Goal: Navigation & Orientation: Find specific page/section

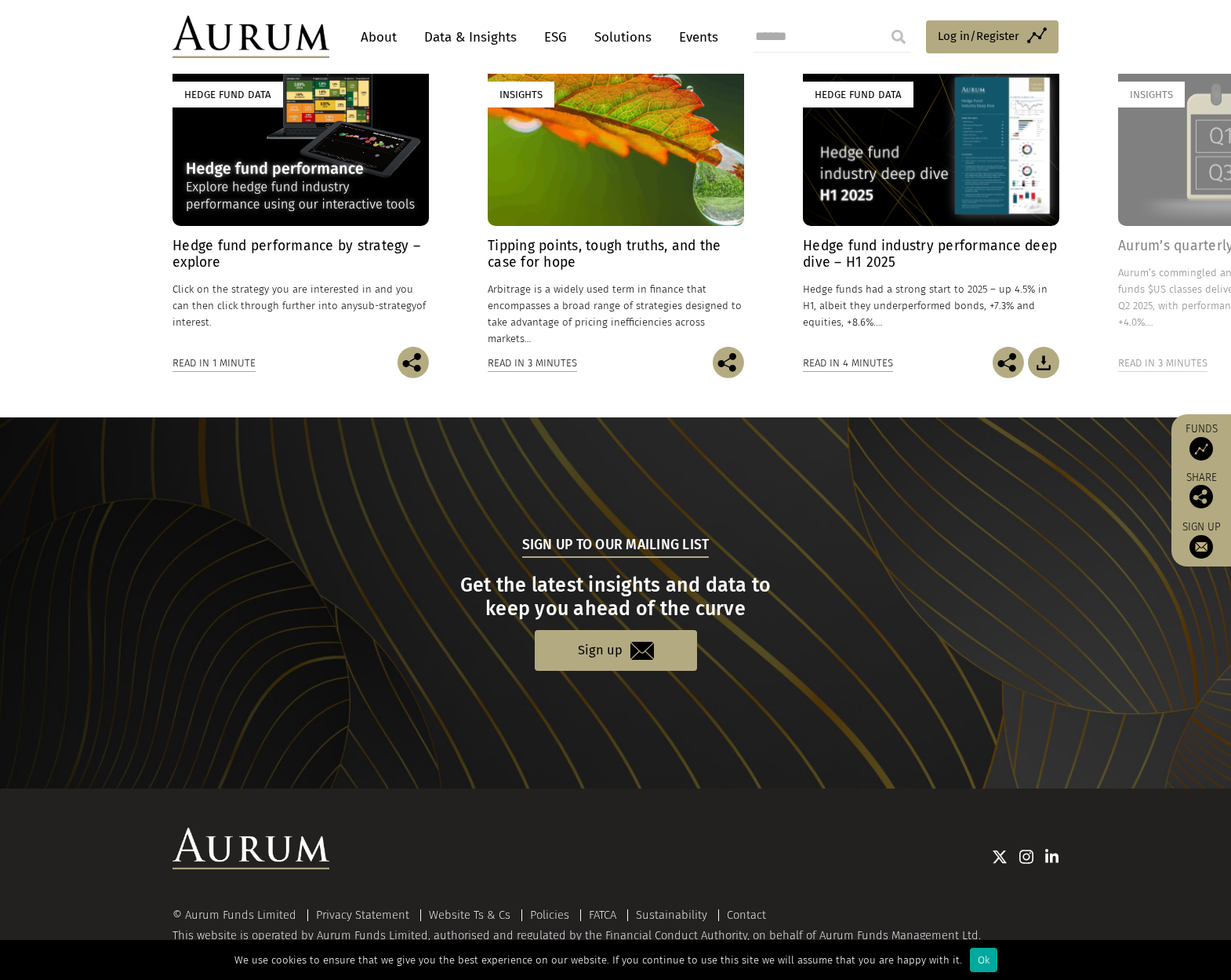
scroll to position [1288, 0]
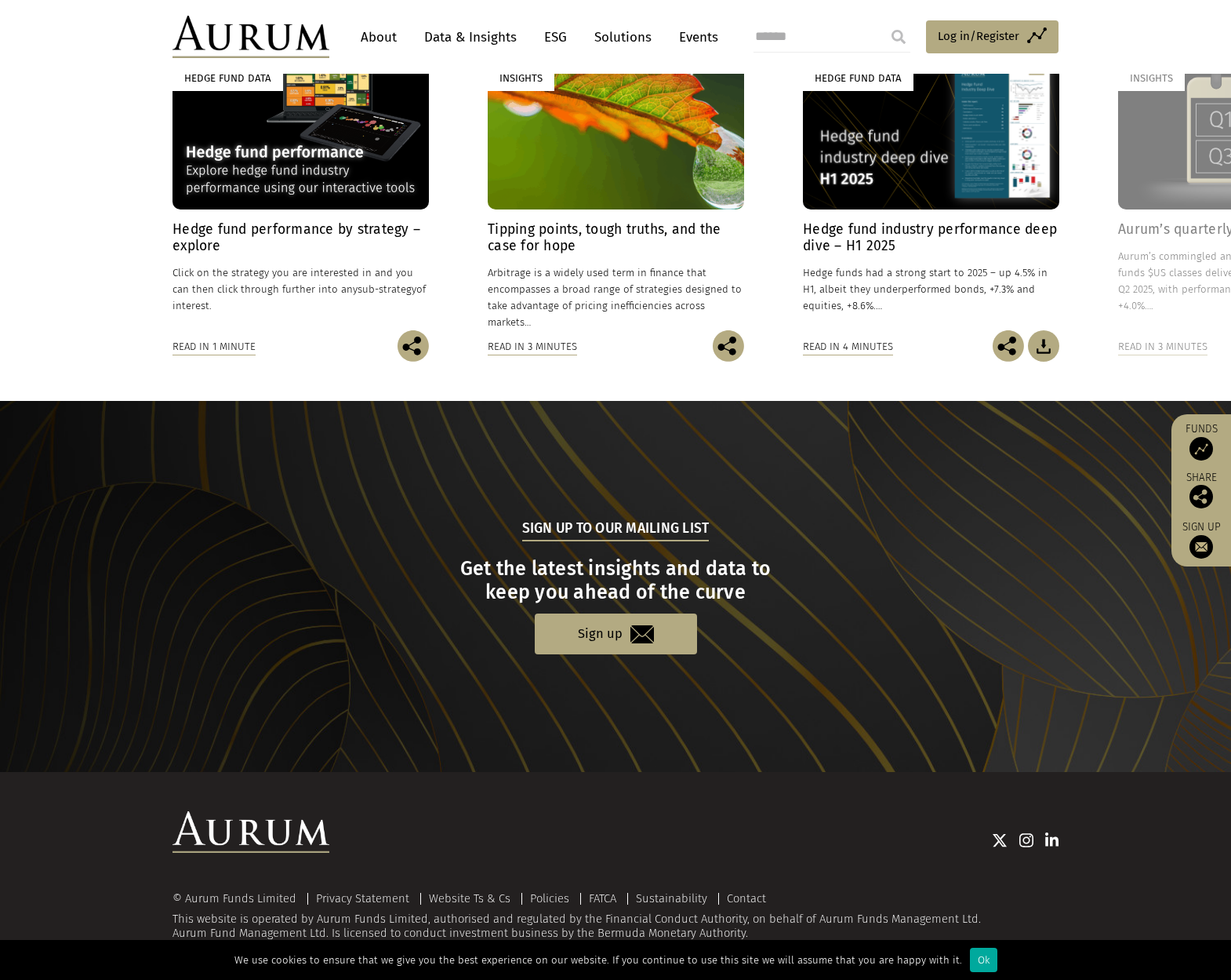
click at [235, 898] on div "© Aurum Funds Limited" at bounding box center [238, 899] width 132 height 12
click at [743, 899] on link "Contact" at bounding box center [746, 898] width 39 height 14
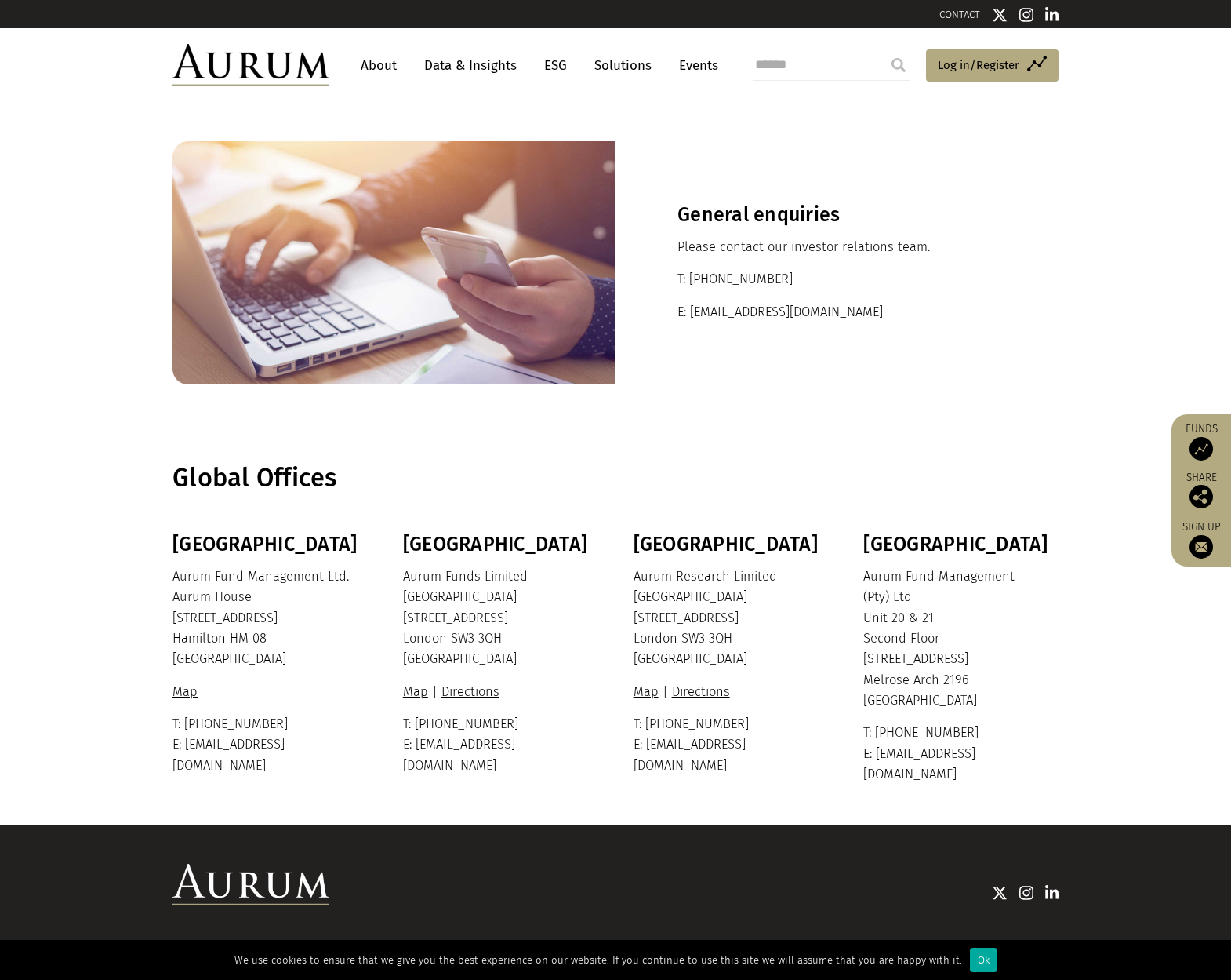
click at [380, 62] on link "About" at bounding box center [379, 65] width 52 height 29
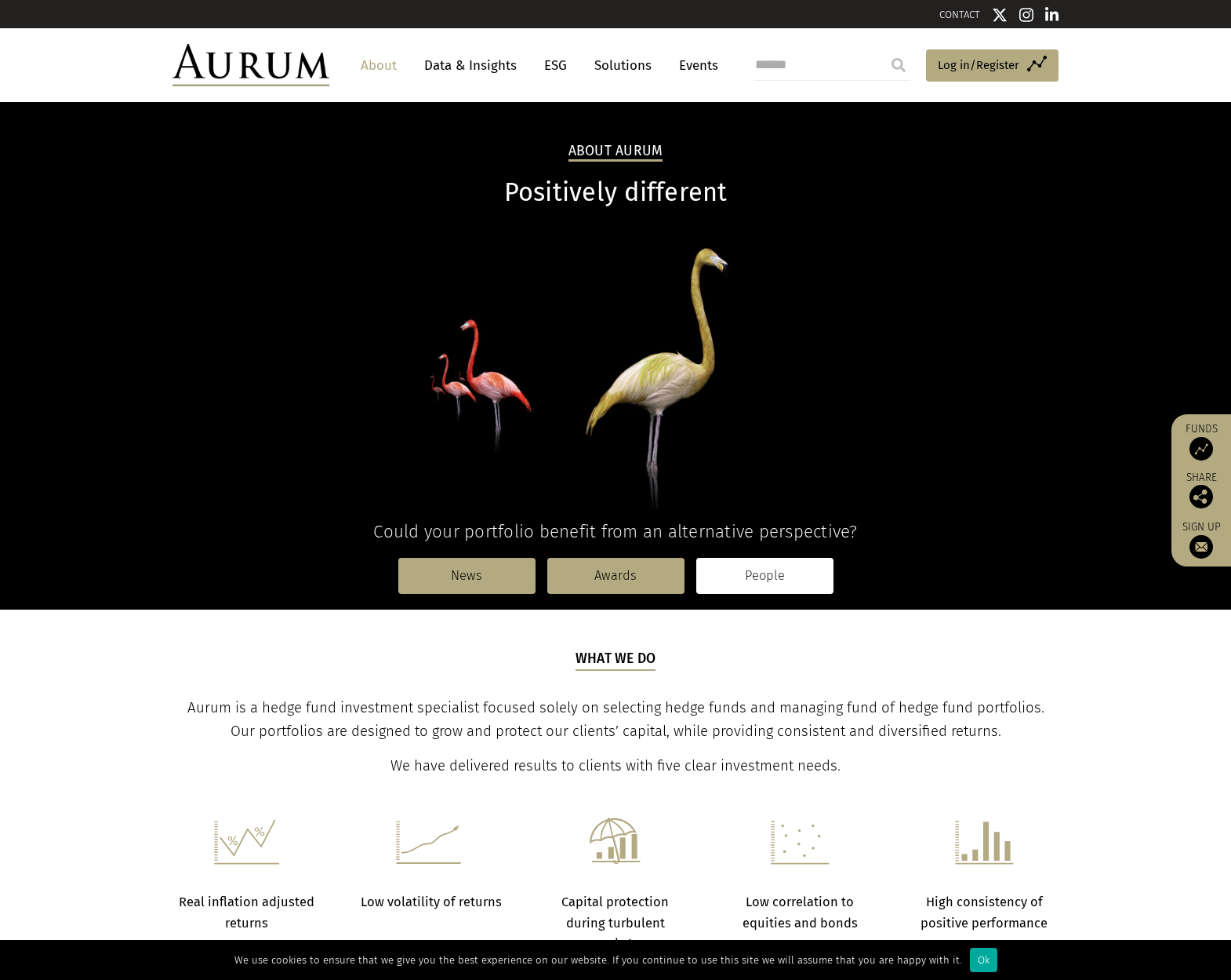
click at [806, 572] on link "People" at bounding box center [765, 576] width 137 height 36
click at [441, 560] on link "News" at bounding box center [467, 576] width 137 height 36
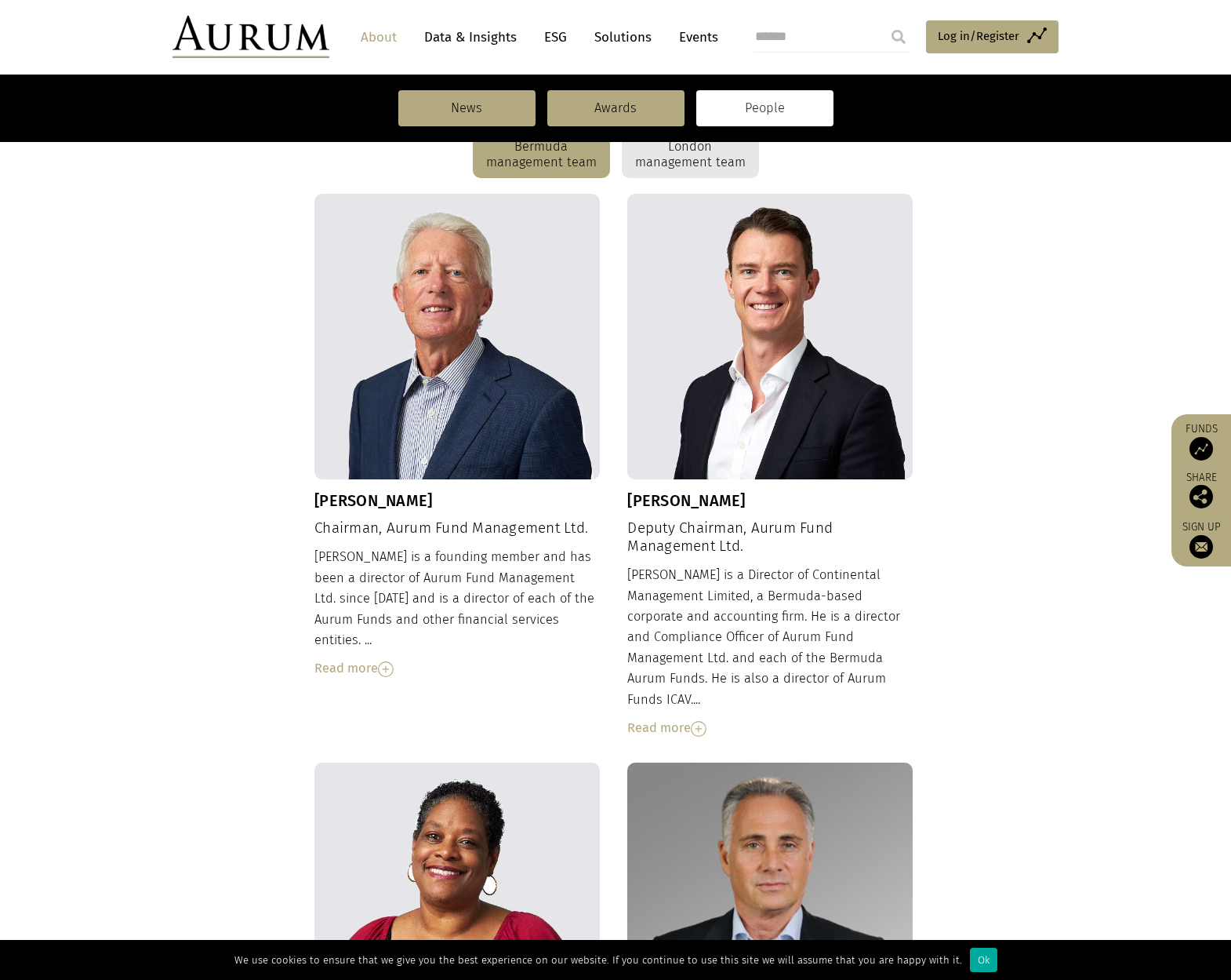
scroll to position [418, 0]
